Goal: Information Seeking & Learning: Learn about a topic

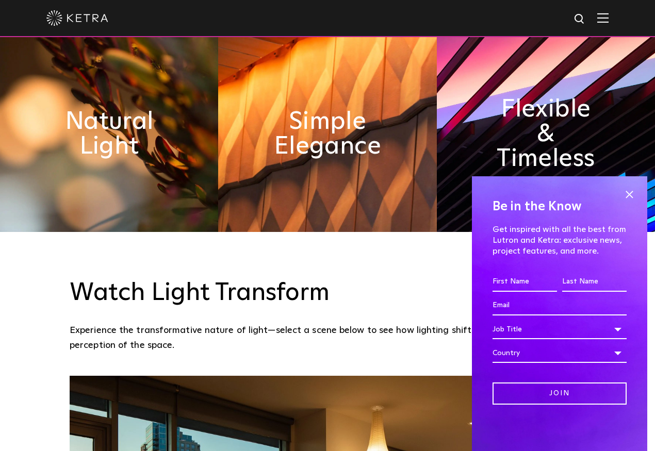
scroll to position [619, 0]
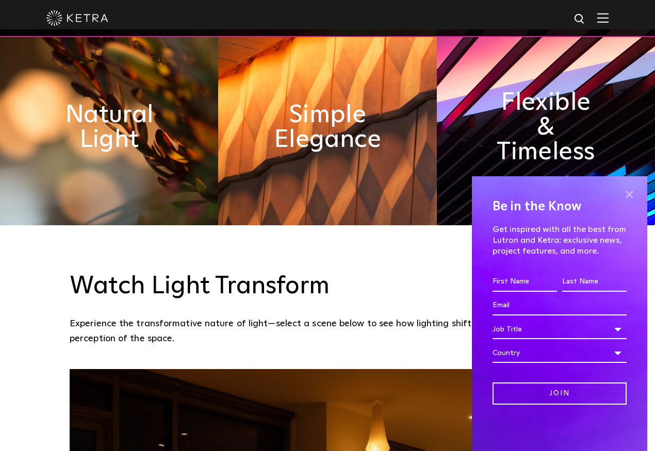
click at [631, 191] on span at bounding box center [629, 194] width 15 height 15
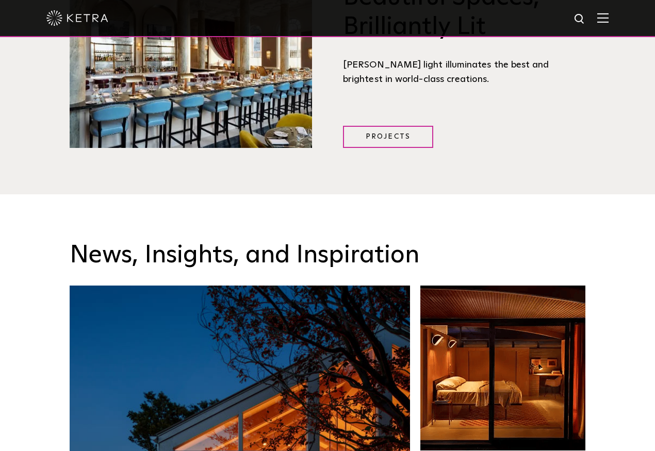
scroll to position [0, 0]
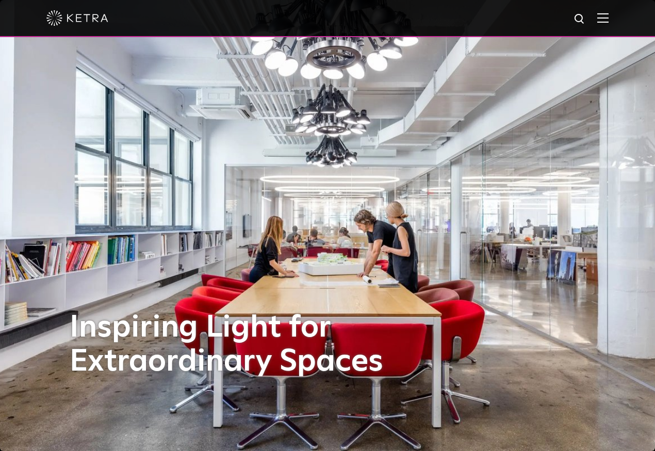
click at [609, 14] on img at bounding box center [603, 18] width 11 height 10
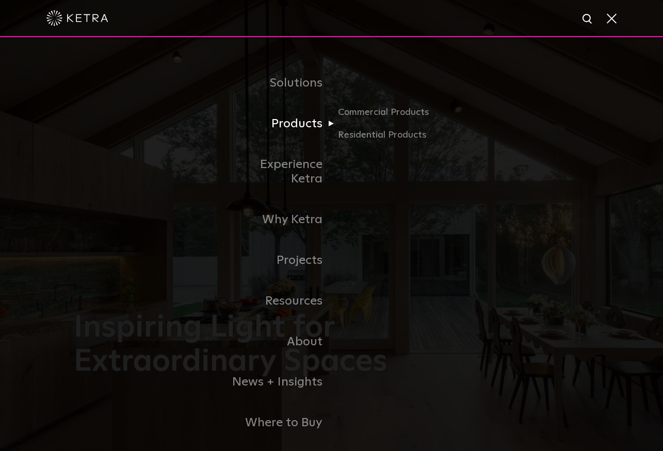
click at [302, 121] on link "Products" at bounding box center [279, 124] width 106 height 41
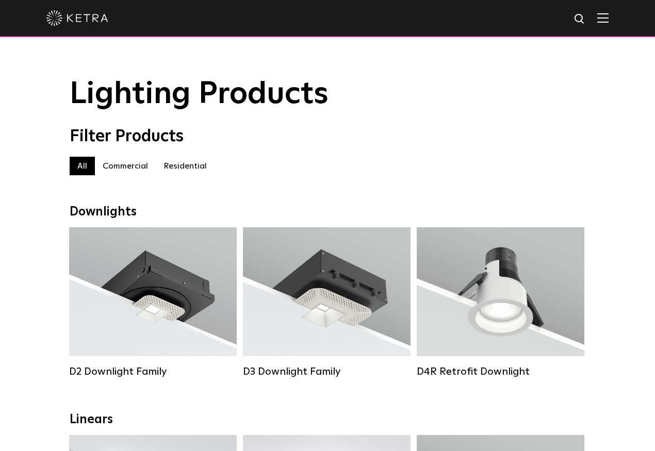
click at [125, 167] on label "Commercial" at bounding box center [125, 166] width 61 height 19
click at [179, 168] on label "Residential" at bounding box center [185, 166] width 59 height 19
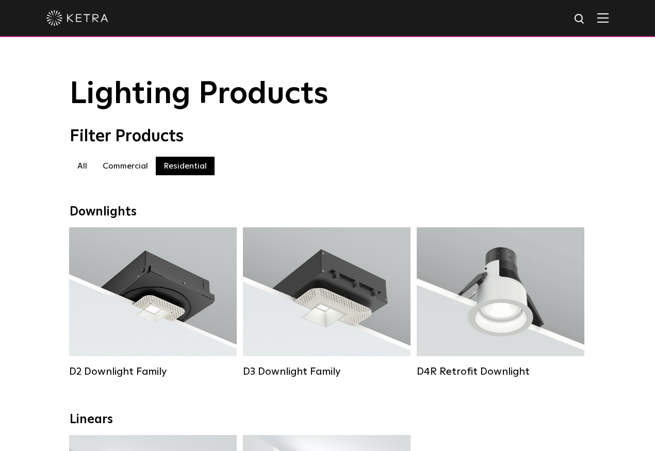
click at [76, 166] on label "All" at bounding box center [82, 166] width 25 height 19
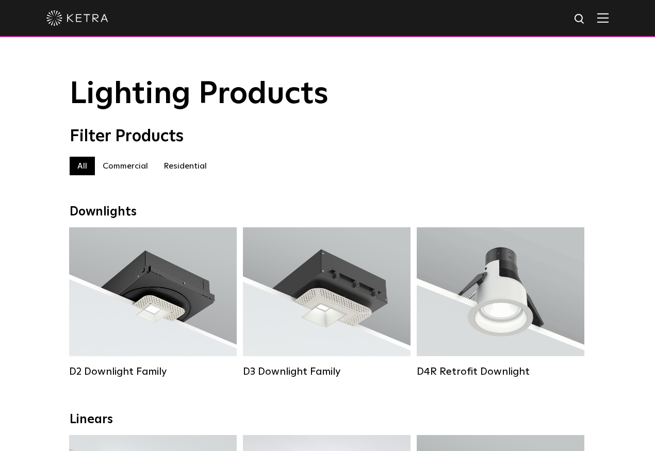
click at [180, 164] on label "Residential" at bounding box center [185, 166] width 59 height 19
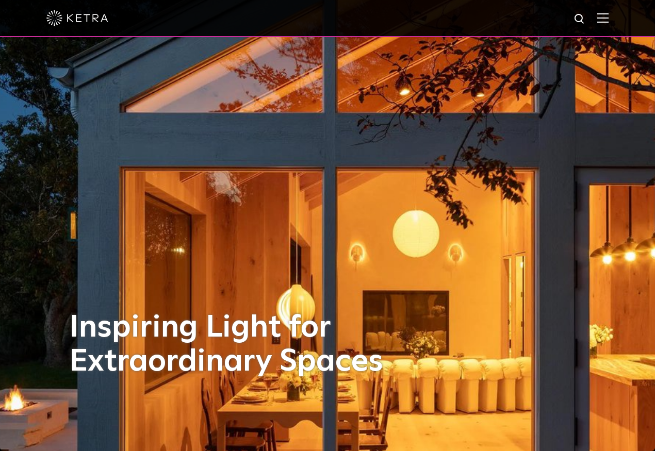
click at [286, 277] on div "Inspiring Light for Extraordinary Spaces" at bounding box center [328, 225] width 516 height 451
click at [79, 23] on img at bounding box center [77, 17] width 62 height 15
